Goal: Transaction & Acquisition: Purchase product/service

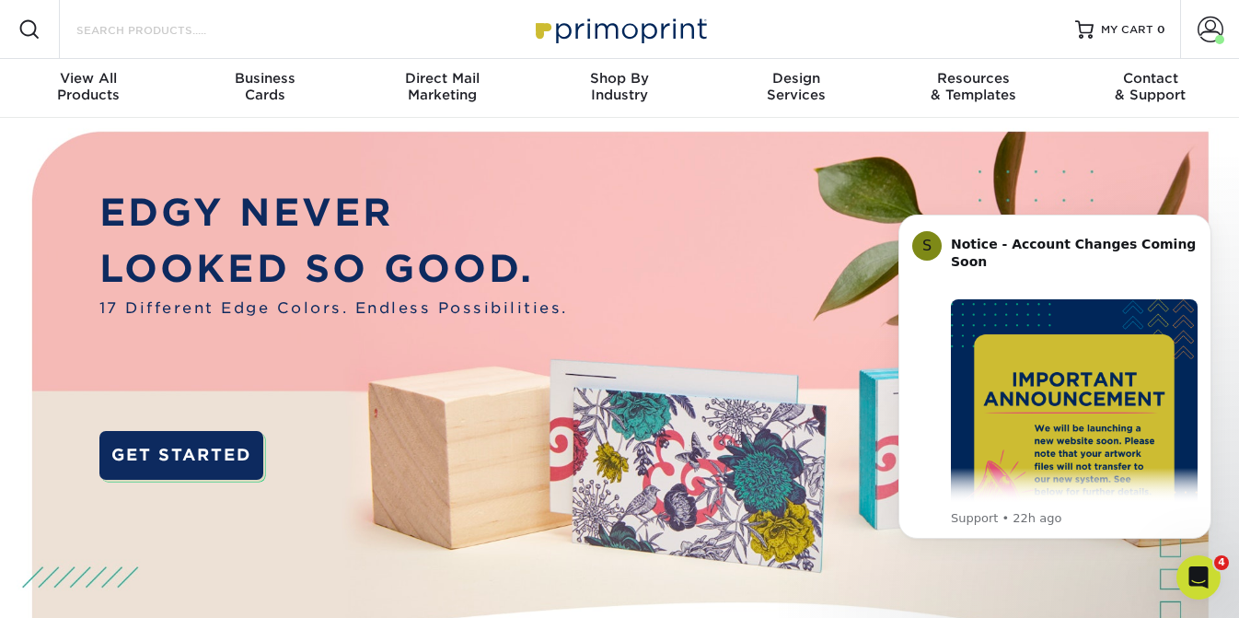
click at [135, 28] on input "Search Products" at bounding box center [165, 29] width 180 height 22
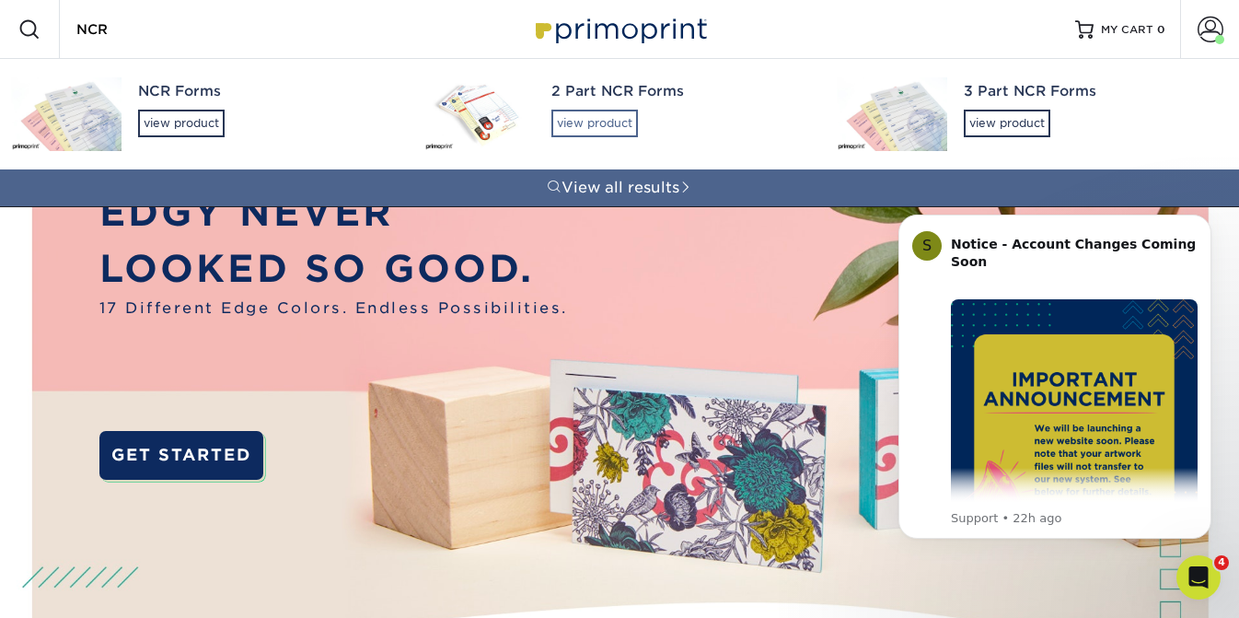
type input "NCR"
click at [581, 123] on div "view product" at bounding box center [594, 124] width 87 height 28
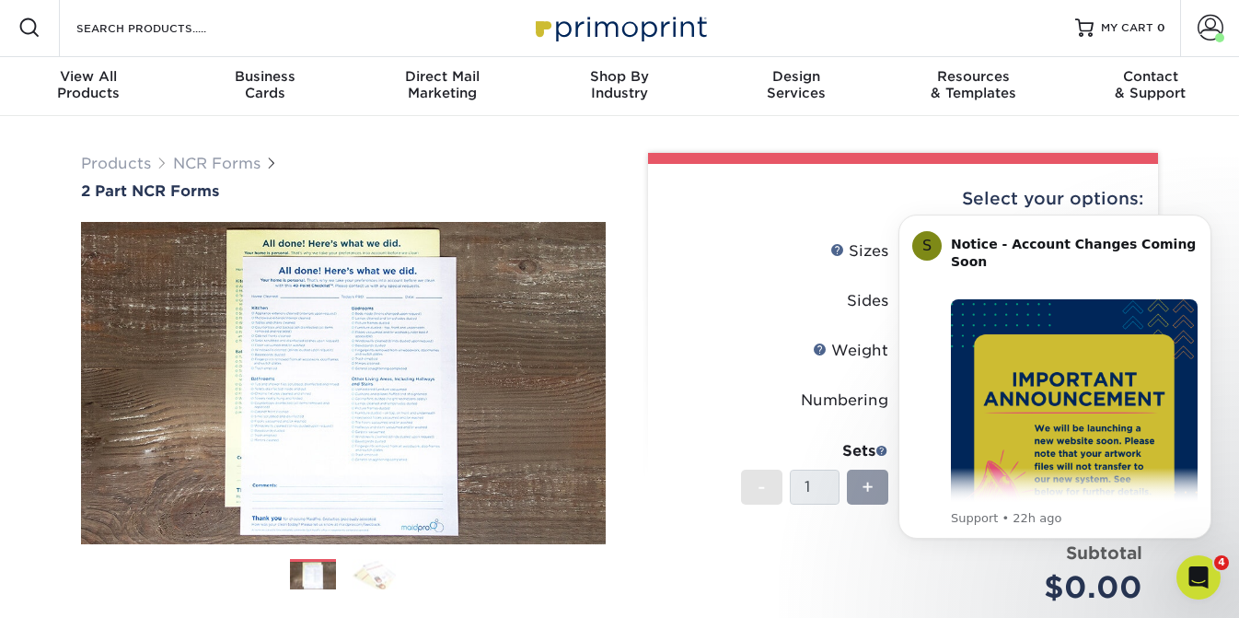
click at [778, 284] on label "Sides" at bounding box center [783, 301] width 239 height 35
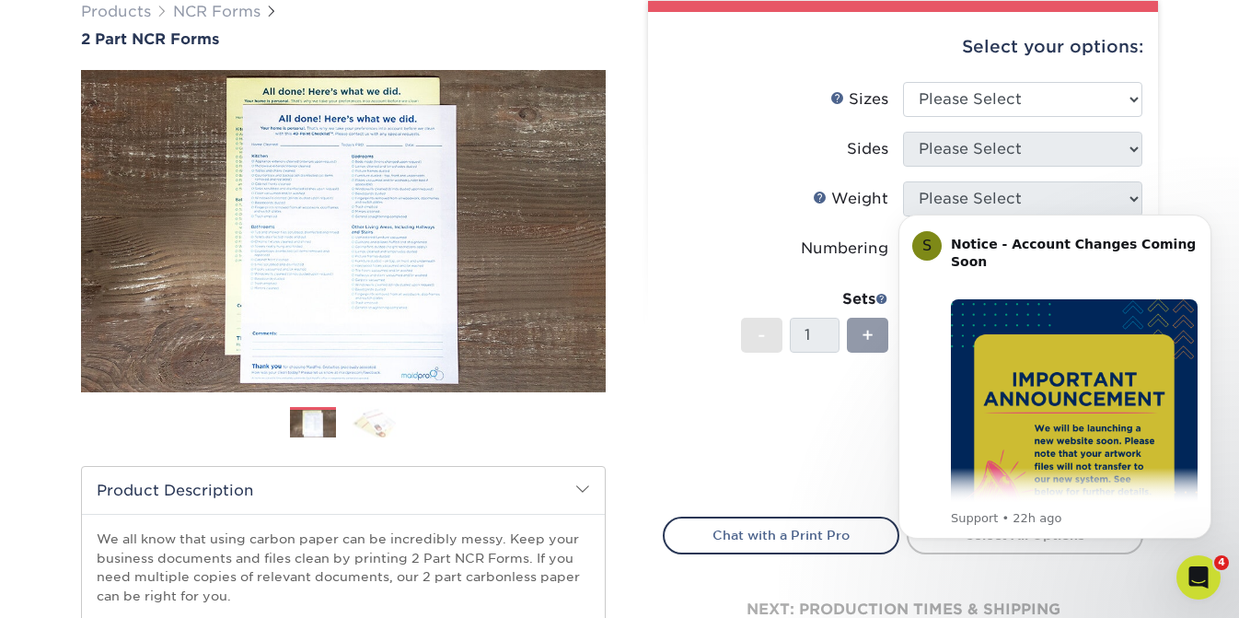
scroll to position [160, 0]
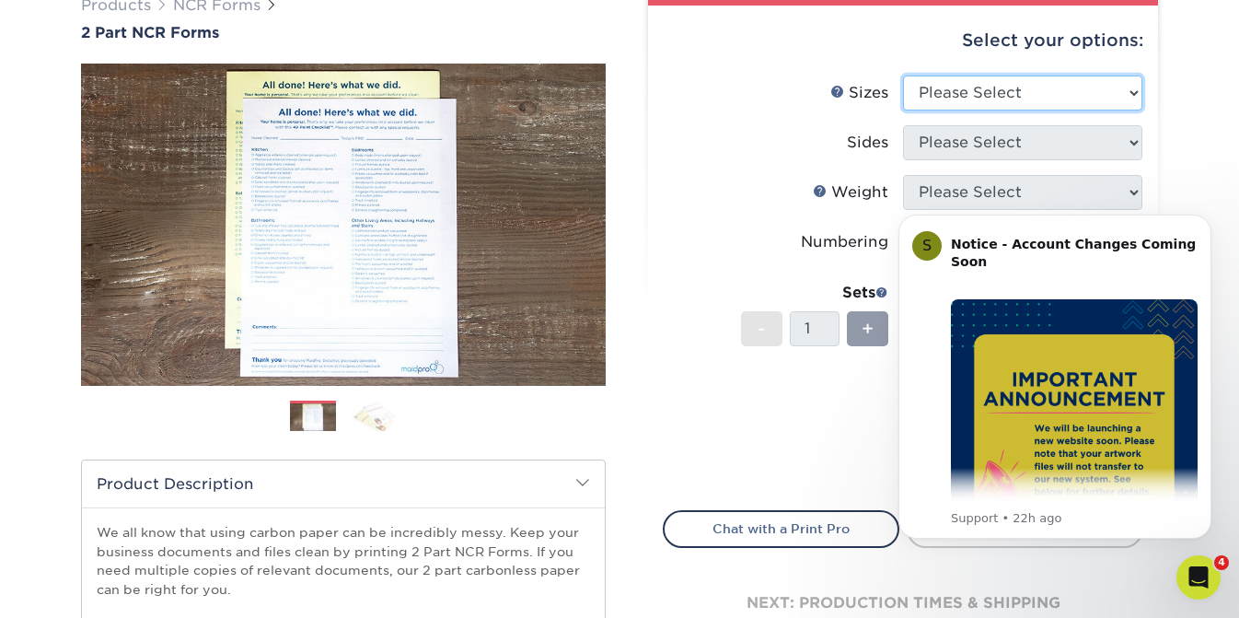
select select "5.50x8.50"
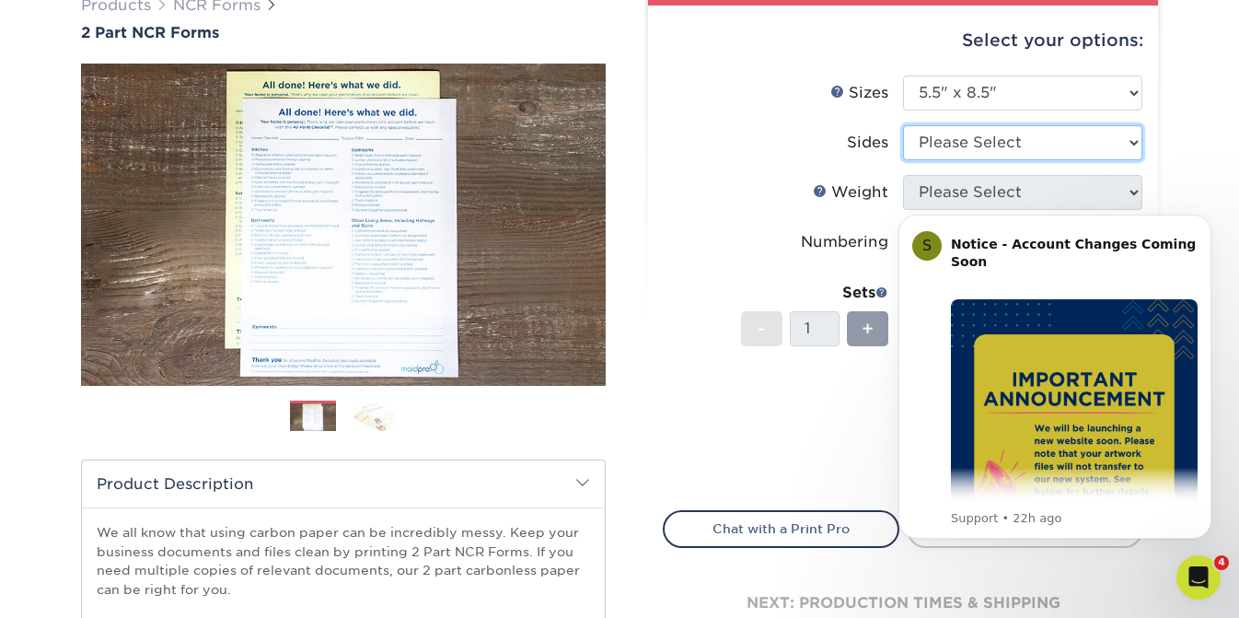
select select "2295b6f0-1f96-4774-b4ab-d24da34c0f39"
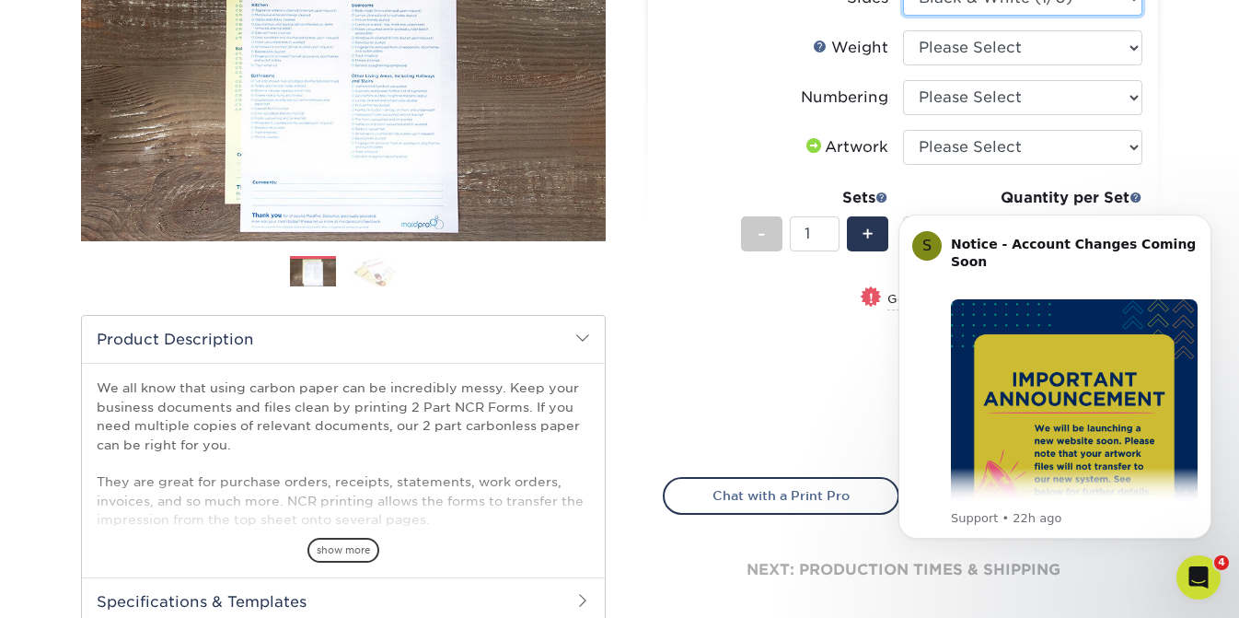
scroll to position [306, 0]
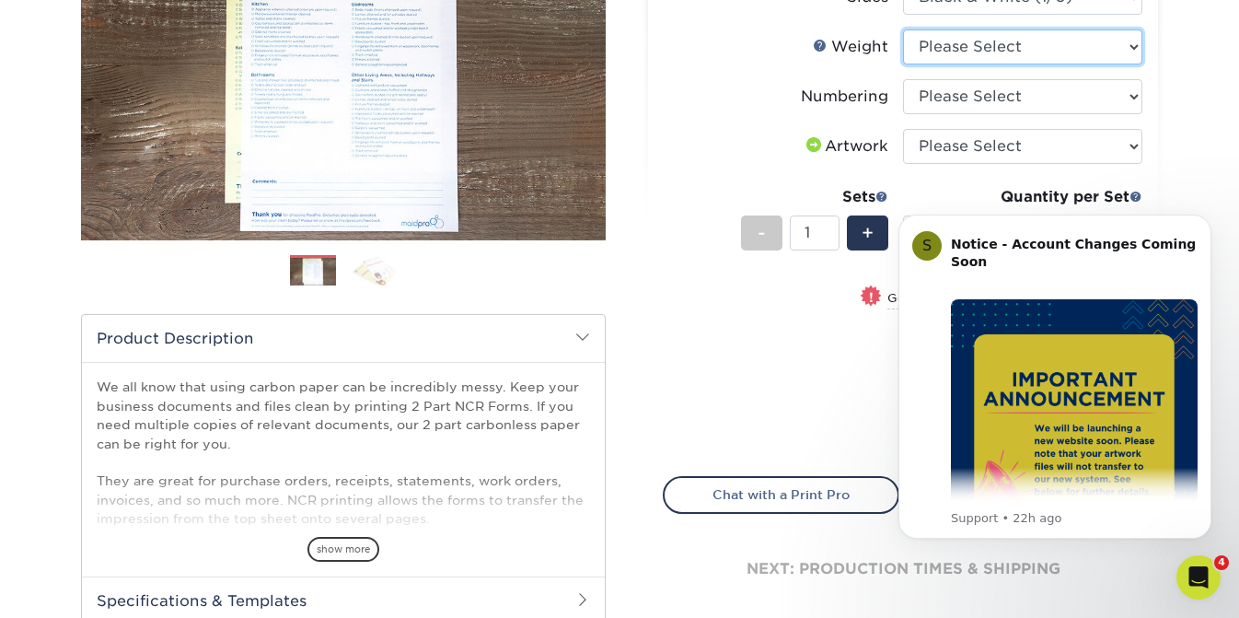
select select "20LB2P"
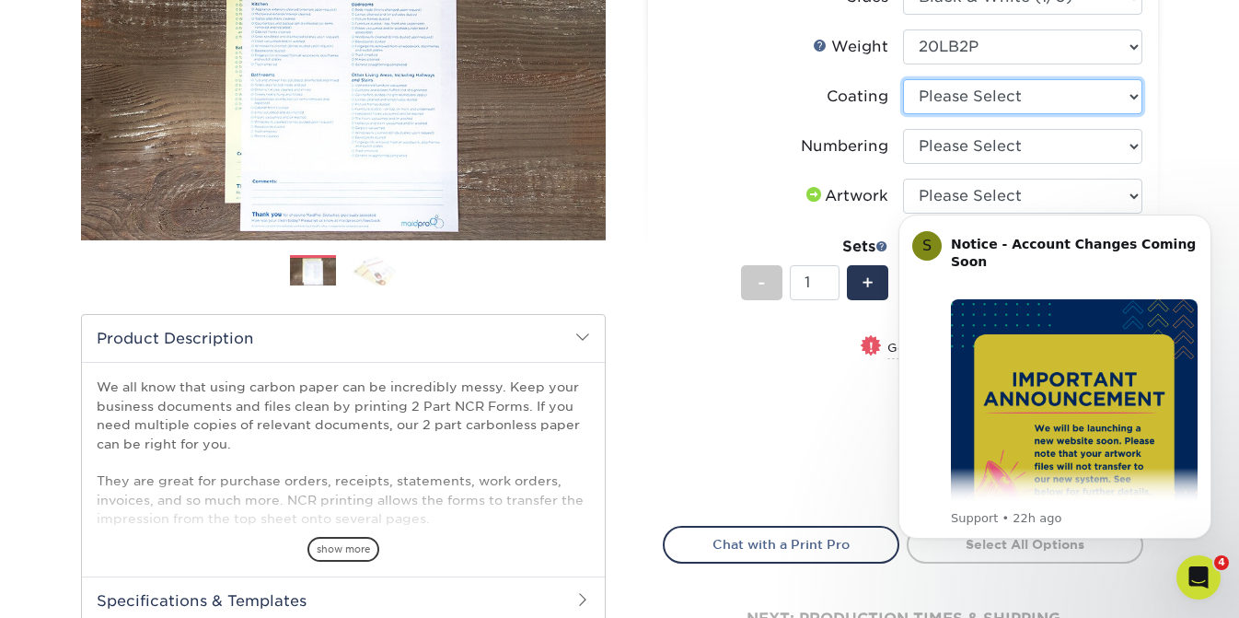
select select "3e7618de-abca-4bda-9f97-8b9129e913d8"
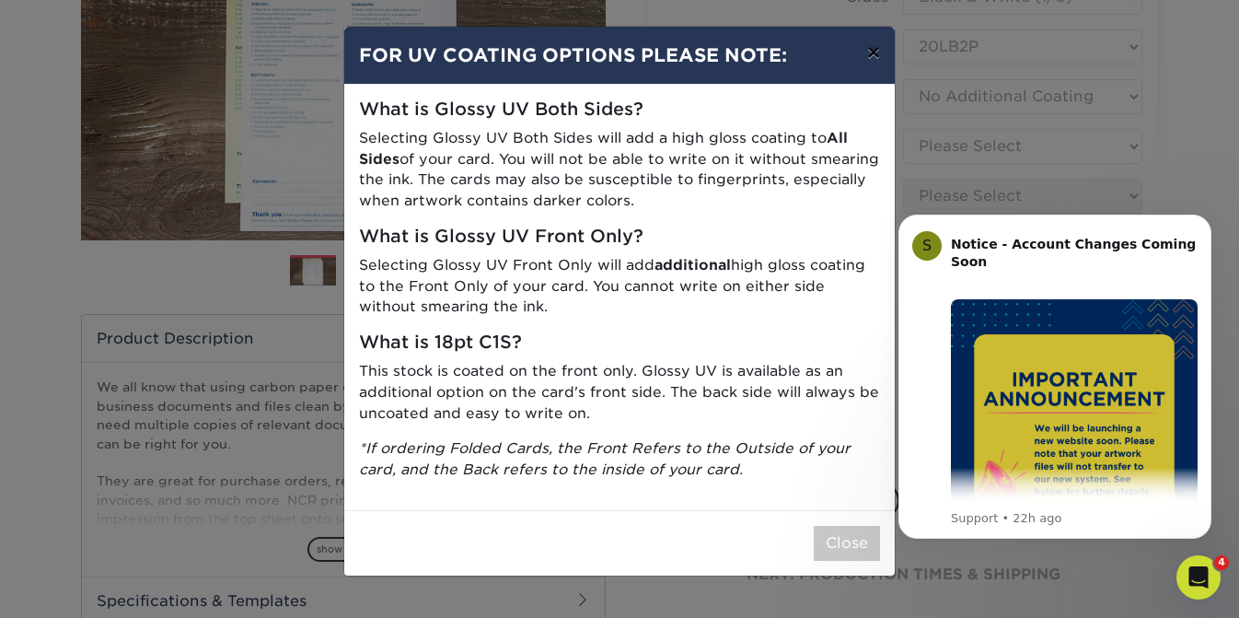
click at [877, 54] on button "×" at bounding box center [874, 53] width 42 height 52
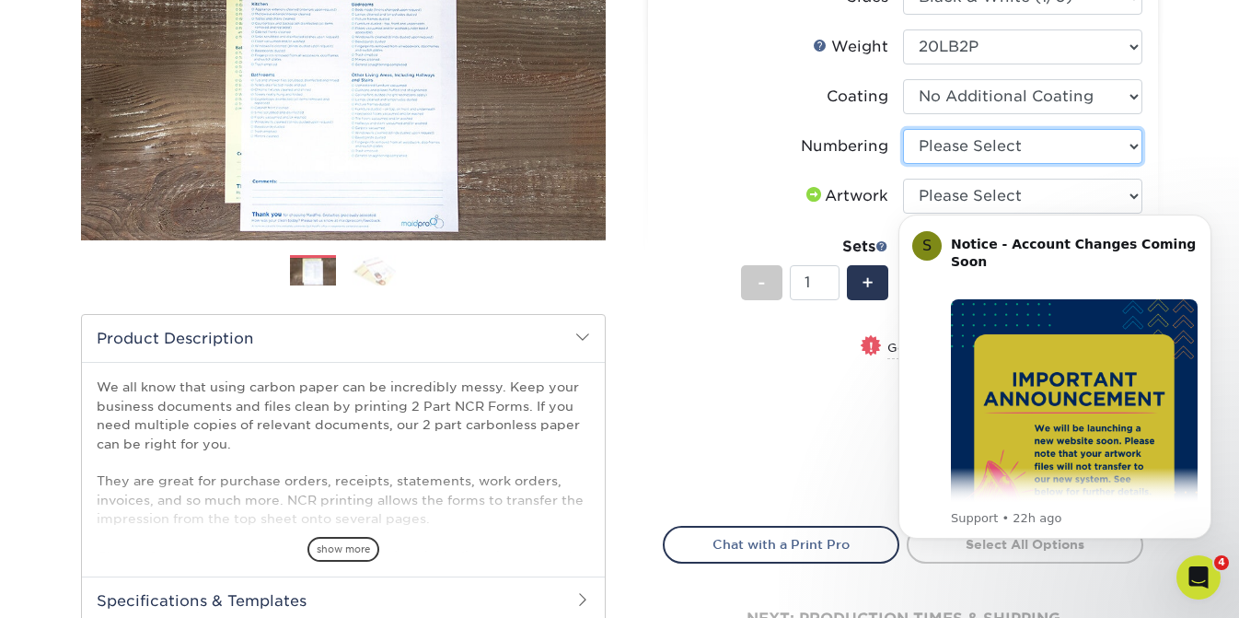
select select "936c80a5-99b7-47e8-acd6-e5b2b860875a"
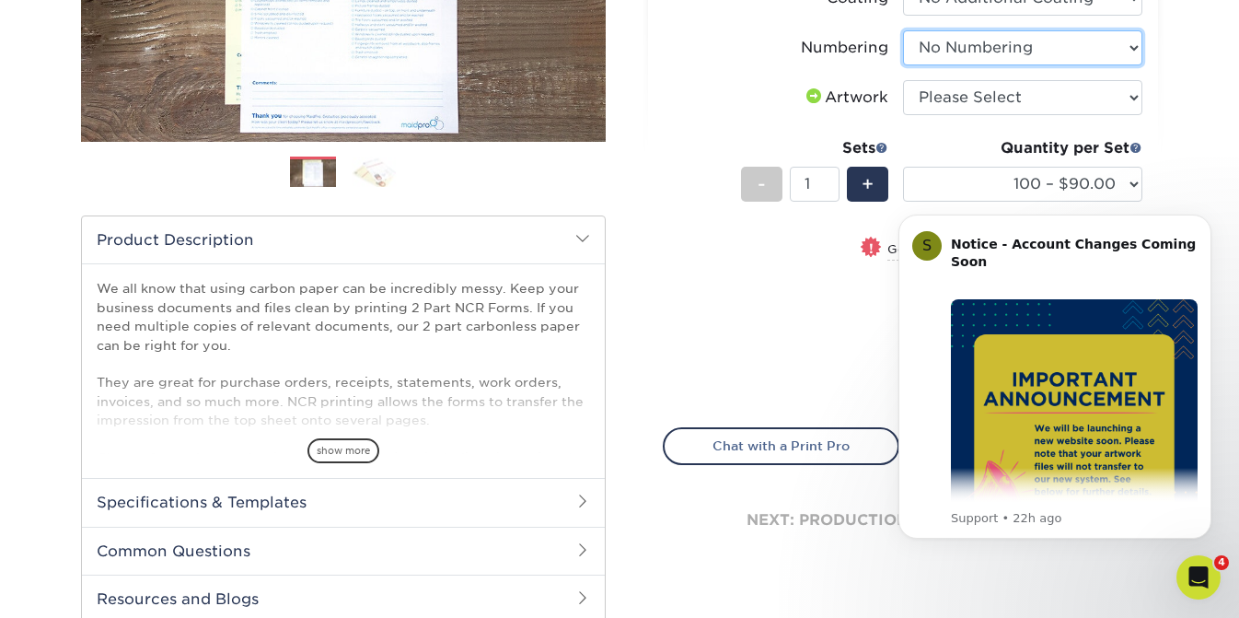
scroll to position [412, 0]
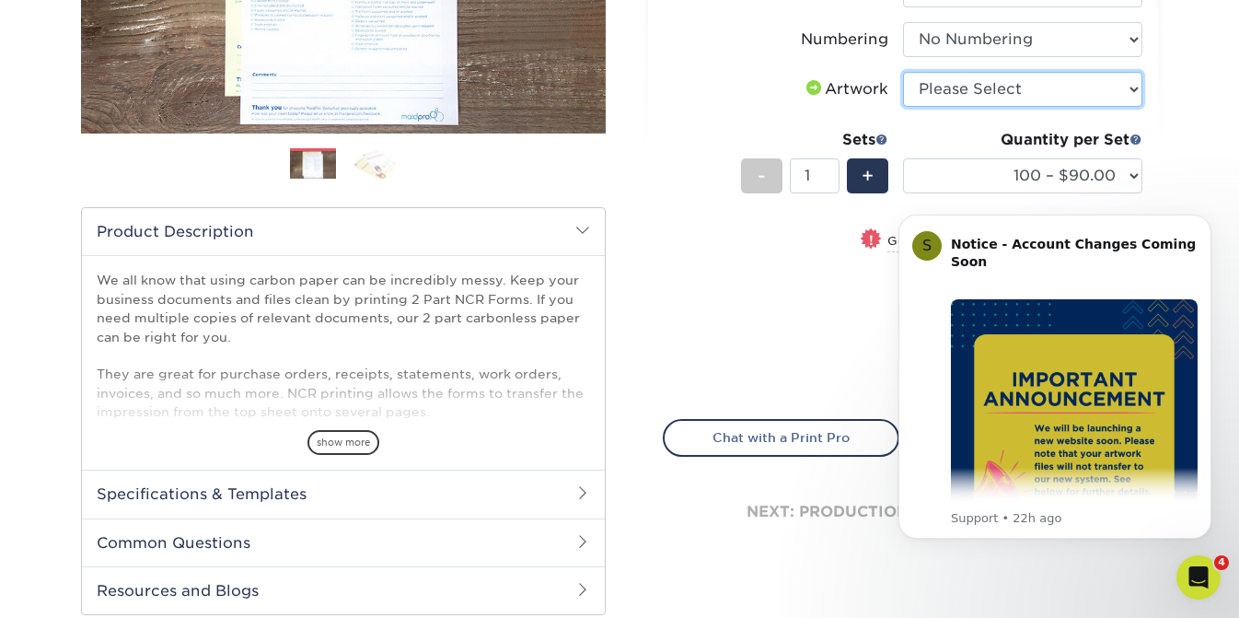
select select "upload"
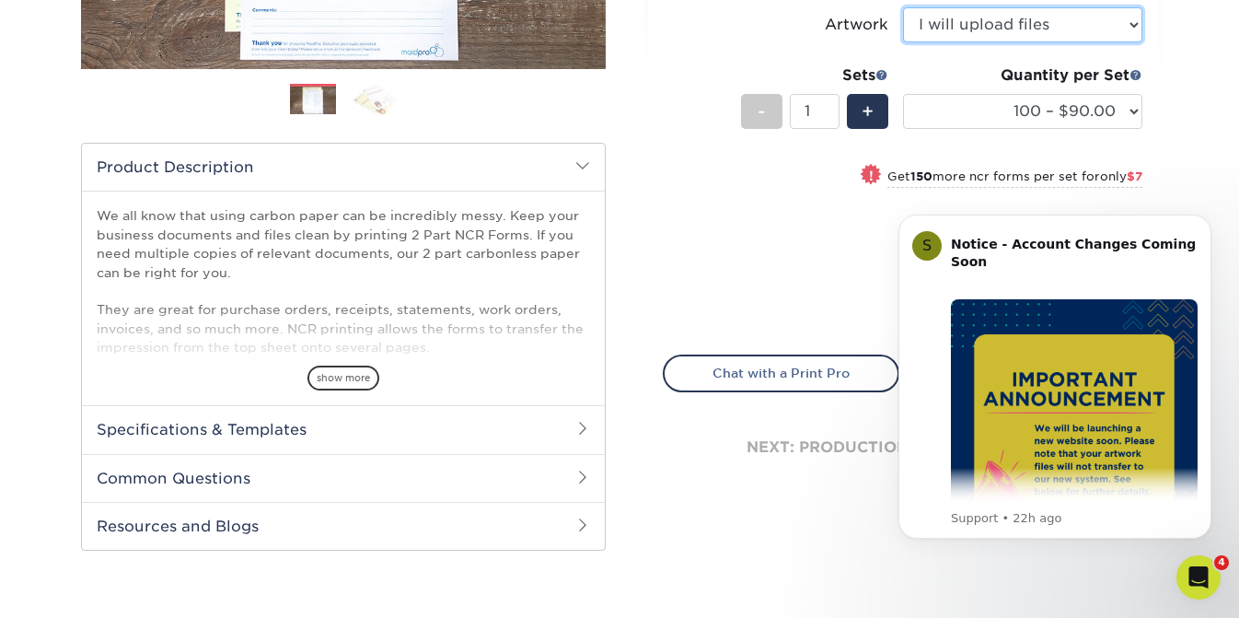
scroll to position [479, 0]
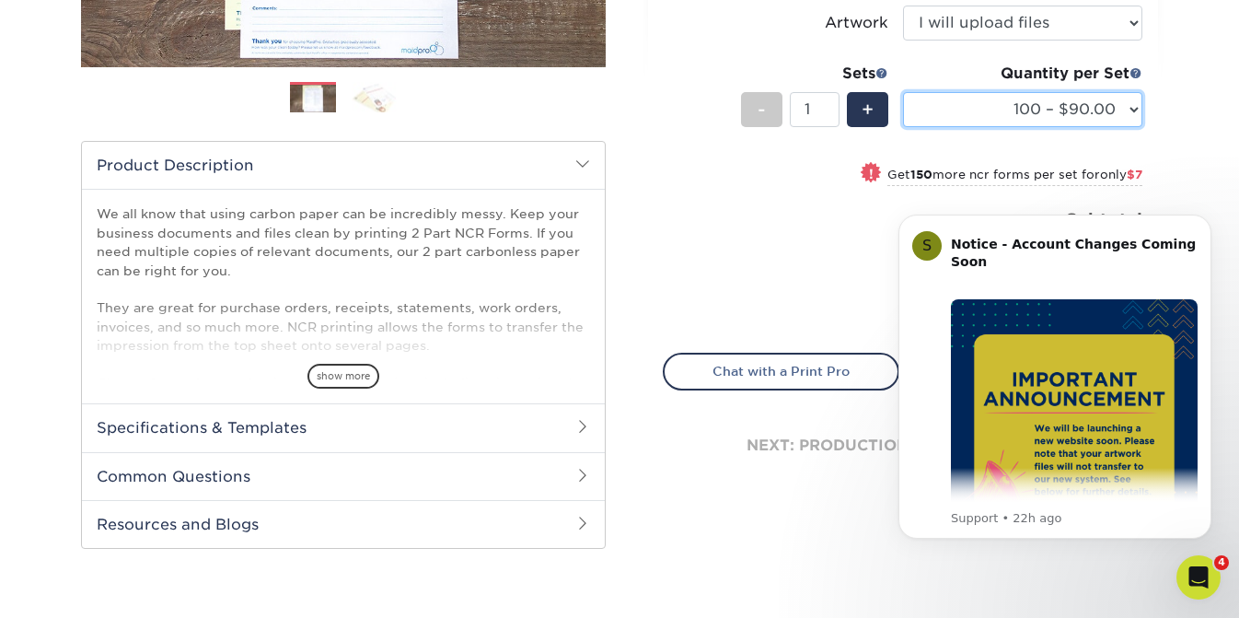
select select "250 – $97.00"
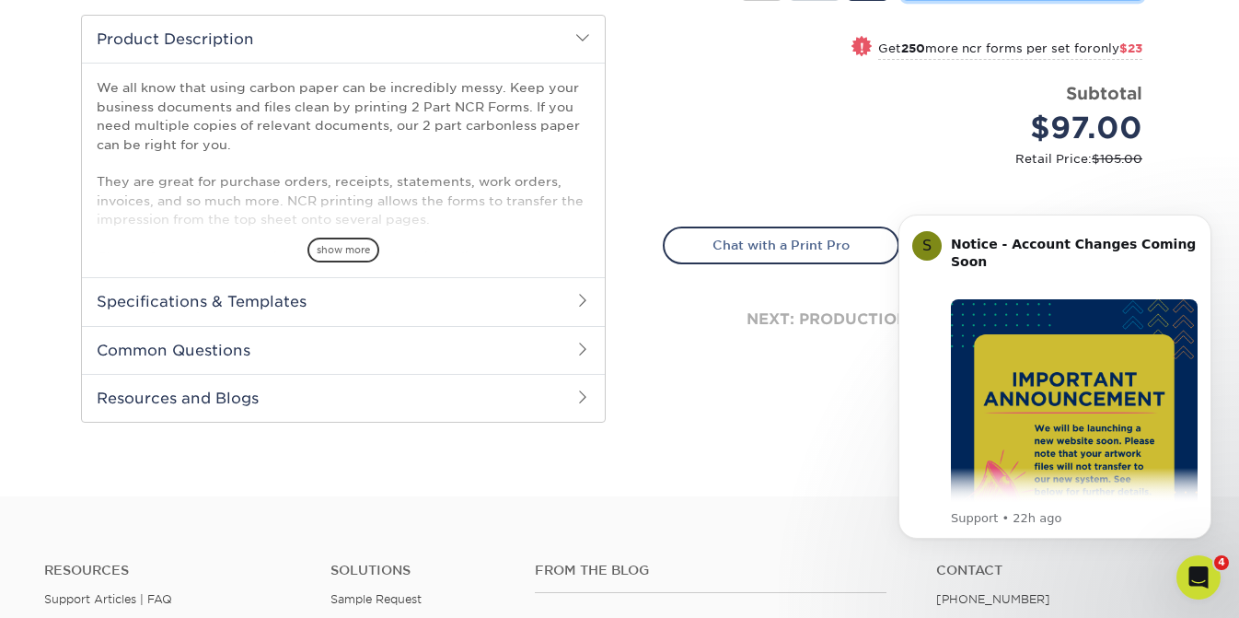
scroll to position [609, 0]
